Goal: Task Accomplishment & Management: Use online tool/utility

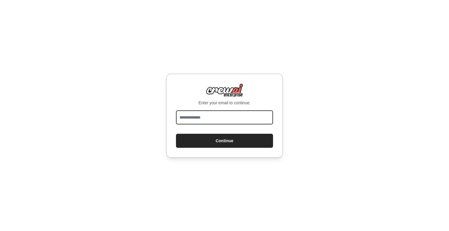
click at [200, 115] on input "email" at bounding box center [224, 117] width 97 height 14
type input "**********"
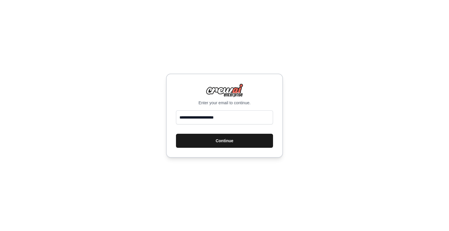
click at [209, 147] on button "Continue" at bounding box center [224, 141] width 97 height 14
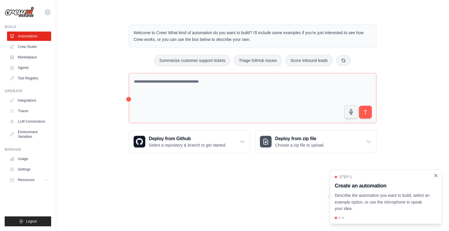
click at [435, 175] on icon "Close walkthrough" at bounding box center [435, 175] width 3 height 3
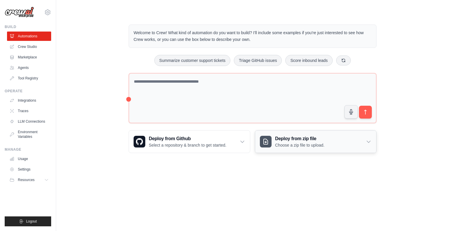
click at [370, 140] on icon at bounding box center [368, 142] width 6 height 6
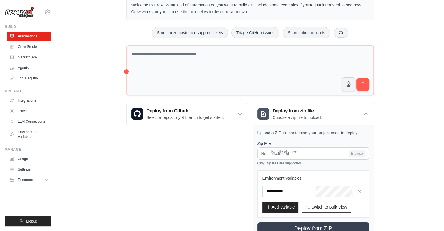
scroll to position [50, 0]
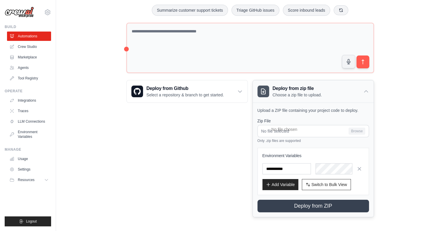
click at [365, 93] on icon at bounding box center [366, 92] width 6 height 6
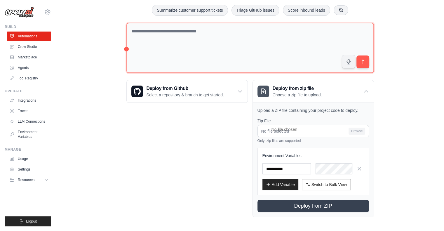
scroll to position [0, 0]
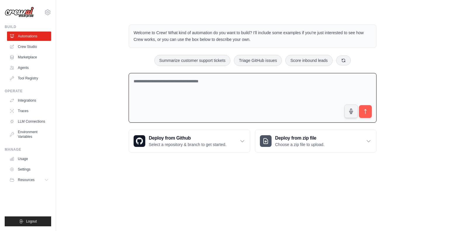
click at [251, 88] on textarea at bounding box center [253, 98] width 248 height 50
click at [22, 57] on link "Marketplace" at bounding box center [30, 57] width 44 height 9
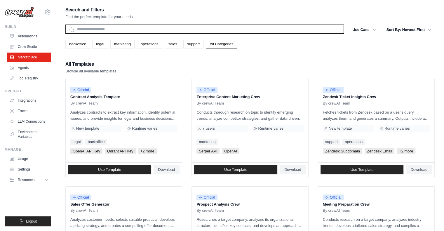
click at [134, 31] on input "text" at bounding box center [204, 29] width 279 height 9
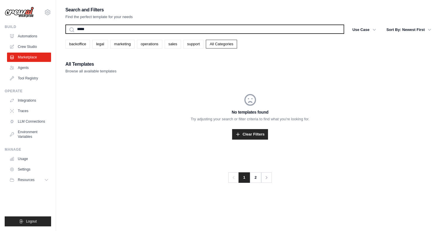
type input "******"
click at [134, 30] on input "******" at bounding box center [204, 29] width 279 height 9
type input "*"
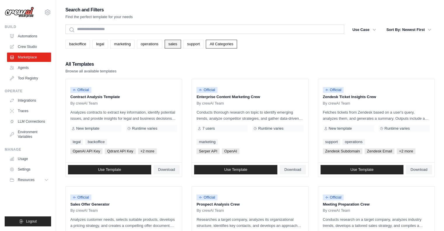
click at [173, 46] on link "sales" at bounding box center [173, 44] width 16 height 9
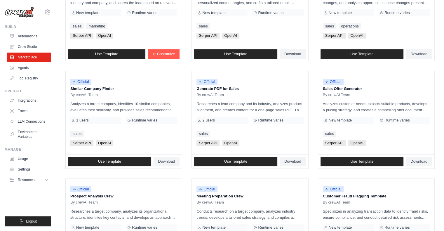
scroll to position [117, 0]
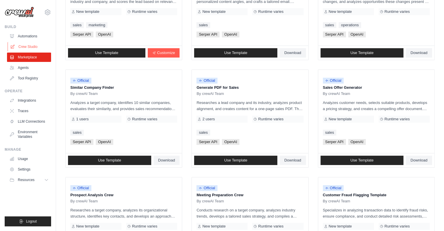
click at [27, 47] on link "Crew Studio" at bounding box center [30, 46] width 44 height 9
